Goal: Task Accomplishment & Management: Complete application form

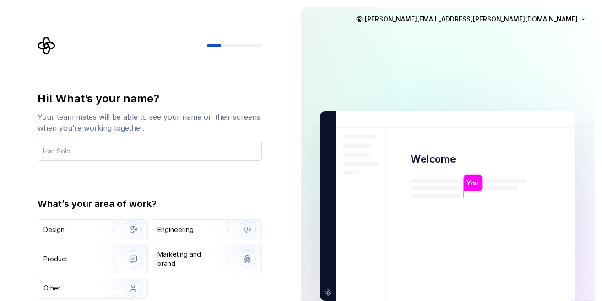
click at [177, 151] on input "text" at bounding box center [150, 151] width 224 height 20
type button "Design"
click at [210, 251] on div "Marketing and brand" at bounding box center [188, 259] width 62 height 18
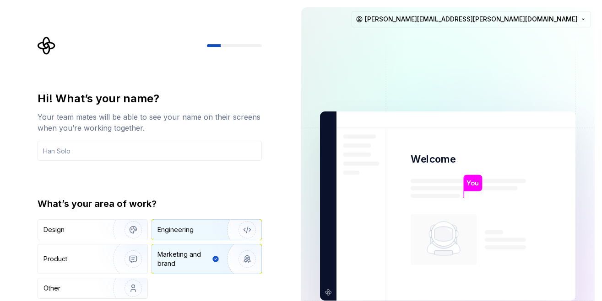
click at [206, 235] on div "Engineering" at bounding box center [206, 230] width 109 height 20
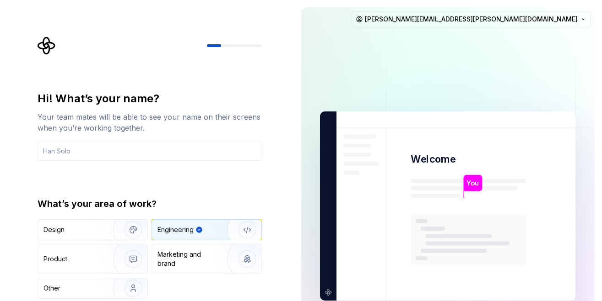
click at [194, 165] on div "Hi! What’s your name? Your team mates will be able to see your name on their sc…" at bounding box center [150, 195] width 224 height 208
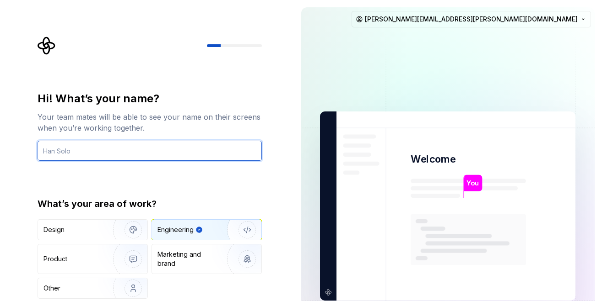
click at [176, 143] on input "text" at bounding box center [150, 151] width 224 height 20
type input "[PERSON_NAME]"
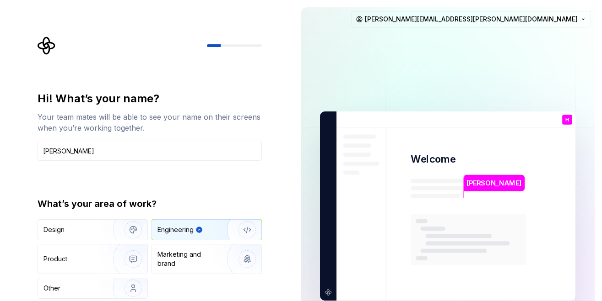
click at [201, 176] on div "Hi! What’s your name? Your team mates will be able to see your name on their sc…" at bounding box center [150, 195] width 224 height 208
click at [185, 260] on div "Marketing and brand" at bounding box center [188, 259] width 62 height 18
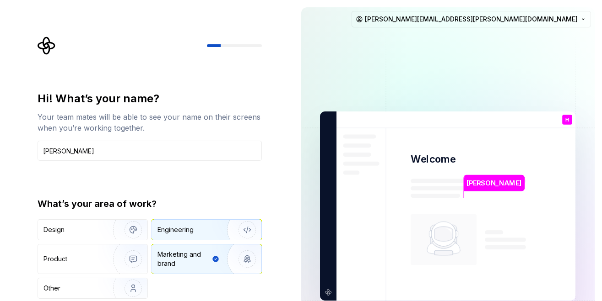
click at [185, 238] on div "Engineering" at bounding box center [206, 230] width 109 height 20
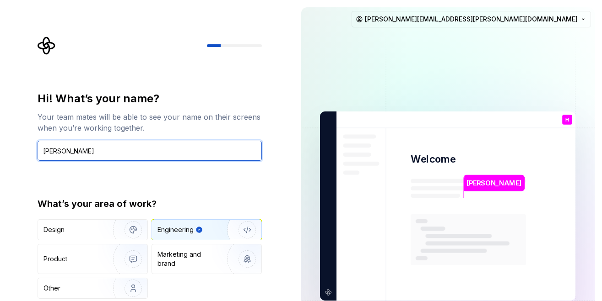
click at [191, 145] on input "[PERSON_NAME]" at bounding box center [150, 151] width 224 height 20
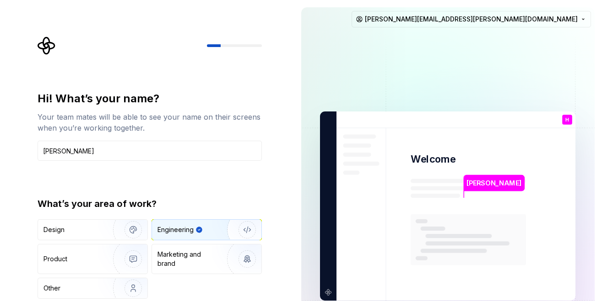
click at [241, 45] on div at bounding box center [234, 45] width 55 height 3
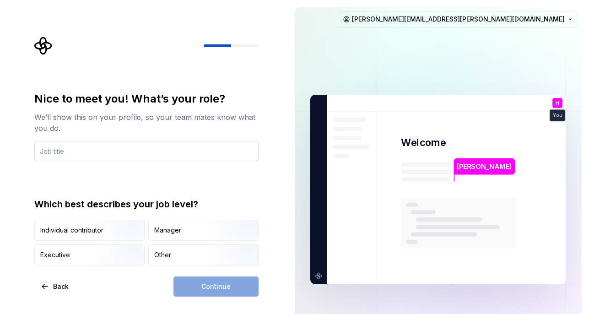
click at [131, 153] on input "text" at bounding box center [146, 151] width 224 height 20
type input "dev"
click at [122, 233] on img "button" at bounding box center [122, 241] width 59 height 61
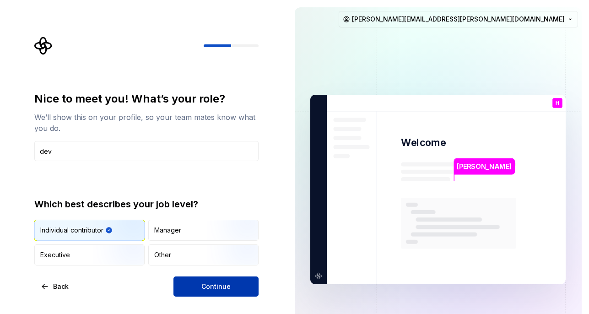
click at [214, 285] on span "Continue" at bounding box center [215, 286] width 29 height 9
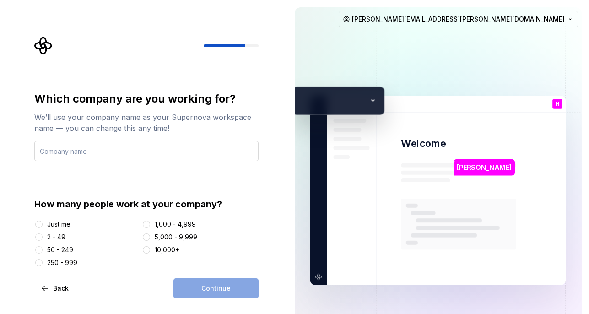
click at [168, 149] on input "text" at bounding box center [146, 151] width 224 height 20
type input "n"
type input "[PERSON_NAME]"
click at [37, 223] on button "Just me" at bounding box center [38, 224] width 7 height 7
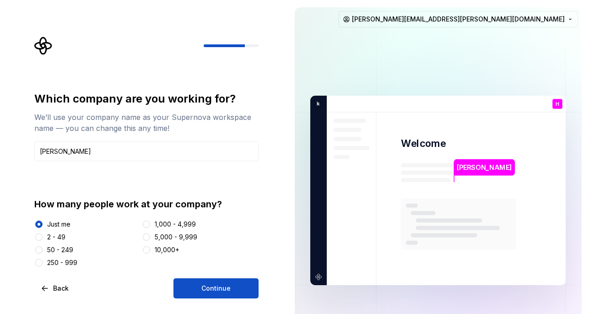
click at [221, 299] on div "Which company are you working for? We’ll use your company name as your Supernov…" at bounding box center [143, 190] width 287 height 381
click at [221, 287] on span "Continue" at bounding box center [215, 288] width 29 height 9
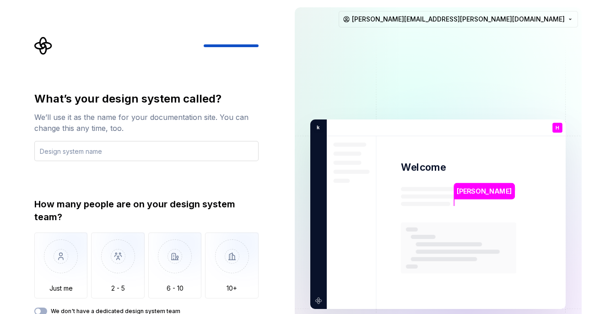
click at [165, 155] on input "text" at bounding box center [146, 151] width 224 height 20
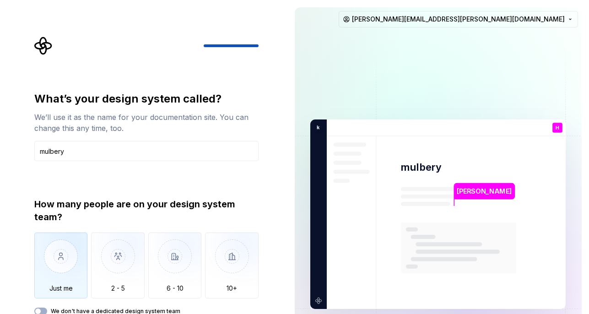
type input "mulbery"
click at [70, 248] on img "button" at bounding box center [61, 262] width 54 height 61
click at [88, 187] on div "What’s your design system called? We’ll use it as the name for your documentati…" at bounding box center [146, 202] width 224 height 223
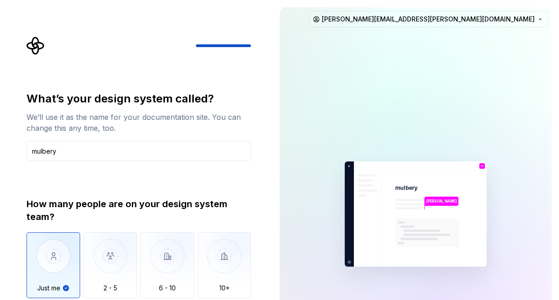
drag, startPoint x: 236, startPoint y: 210, endPoint x: 245, endPoint y: 190, distance: 21.7
click at [245, 191] on div "What’s your design system called? We’ll use it as the name for your documentati…" at bounding box center [139, 202] width 224 height 223
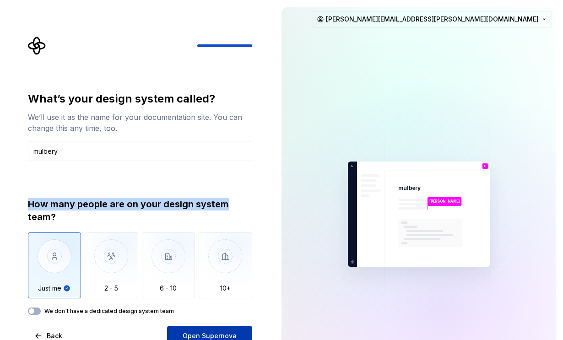
click at [221, 301] on span "Open Supernova" at bounding box center [210, 335] width 54 height 9
